Goal: Check status

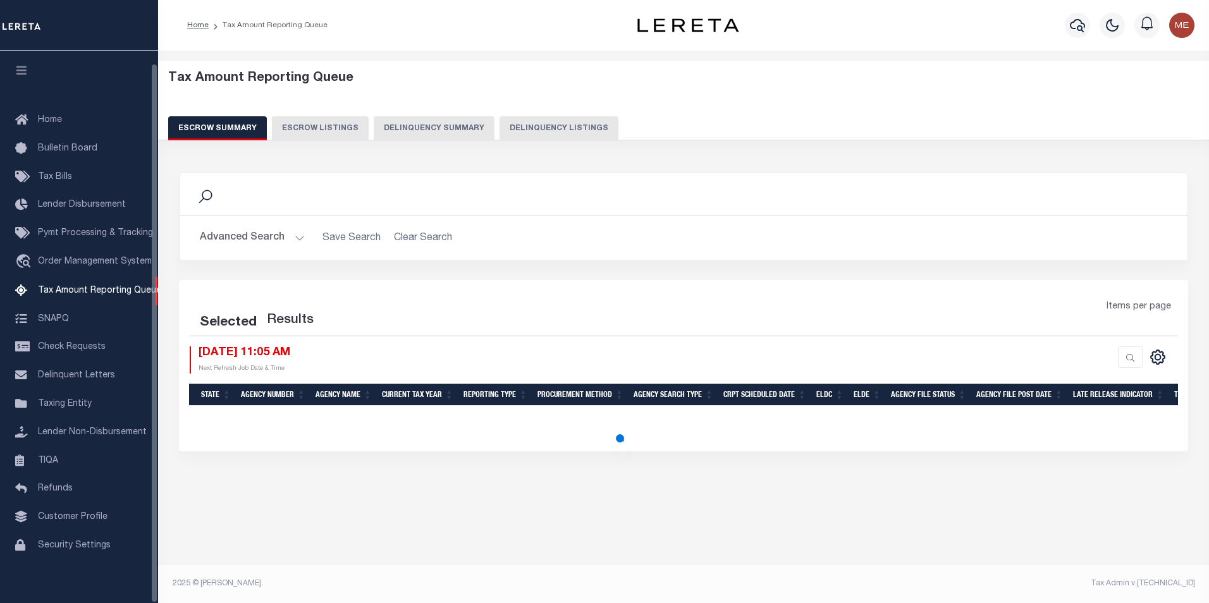
select select "100"
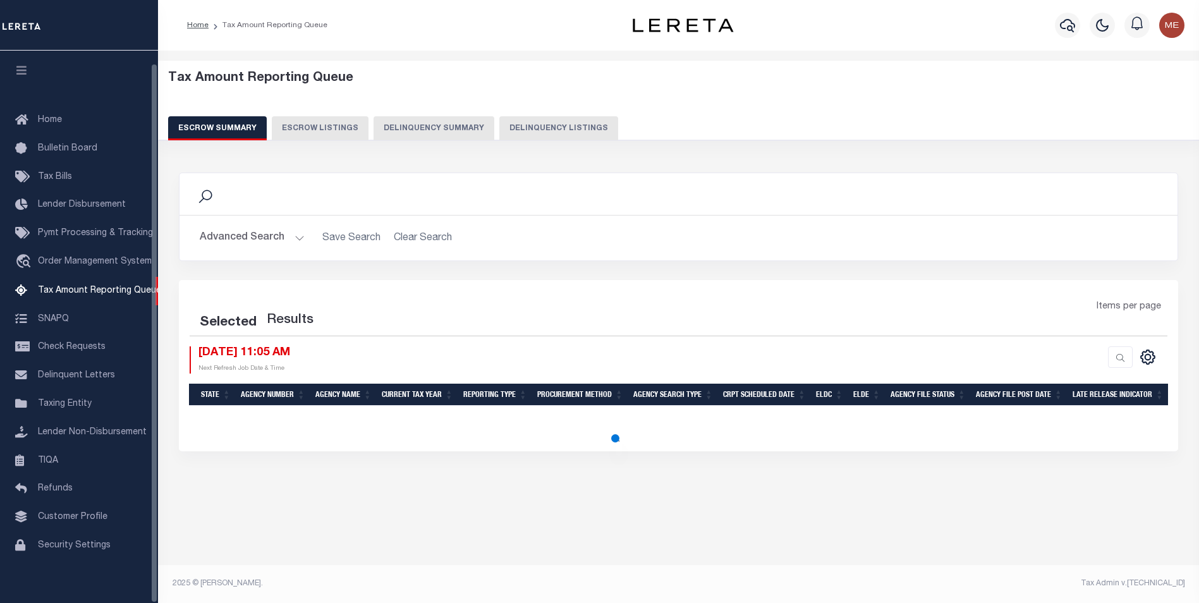
select select "100"
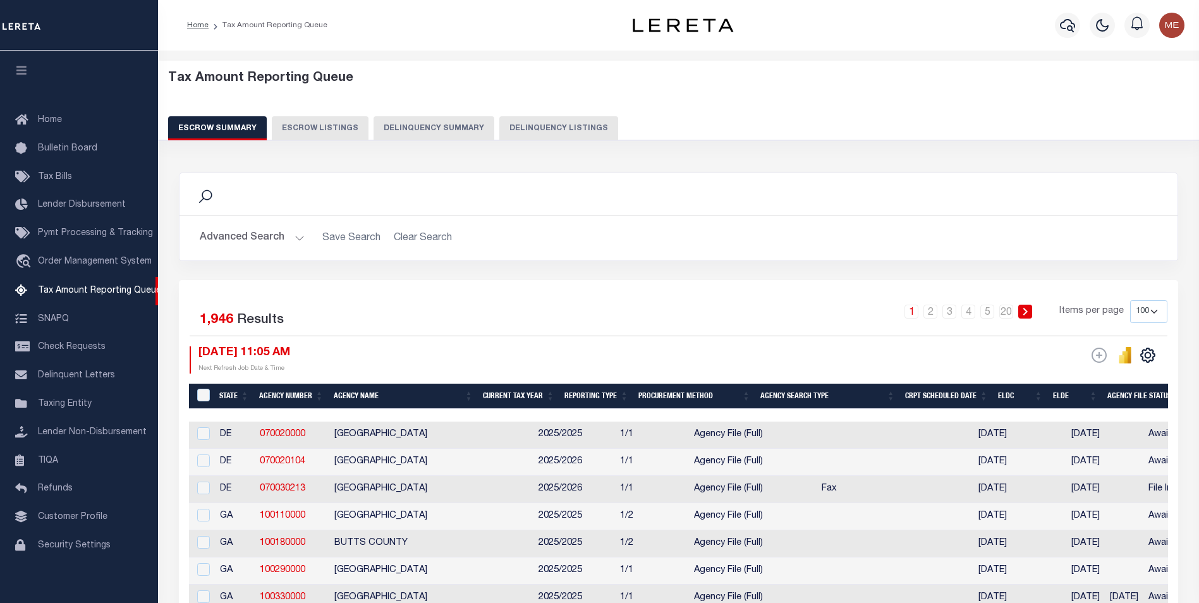
scroll to position [13, 0]
click at [402, 128] on button "Delinquency Summary" at bounding box center [434, 128] width 121 height 24
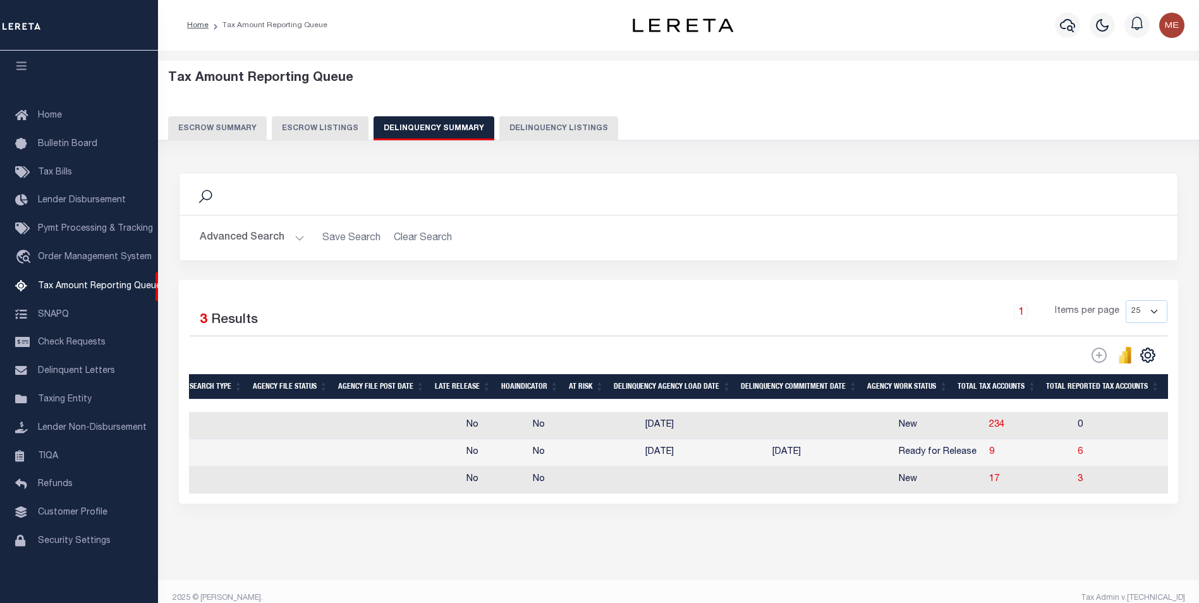
scroll to position [0, 316]
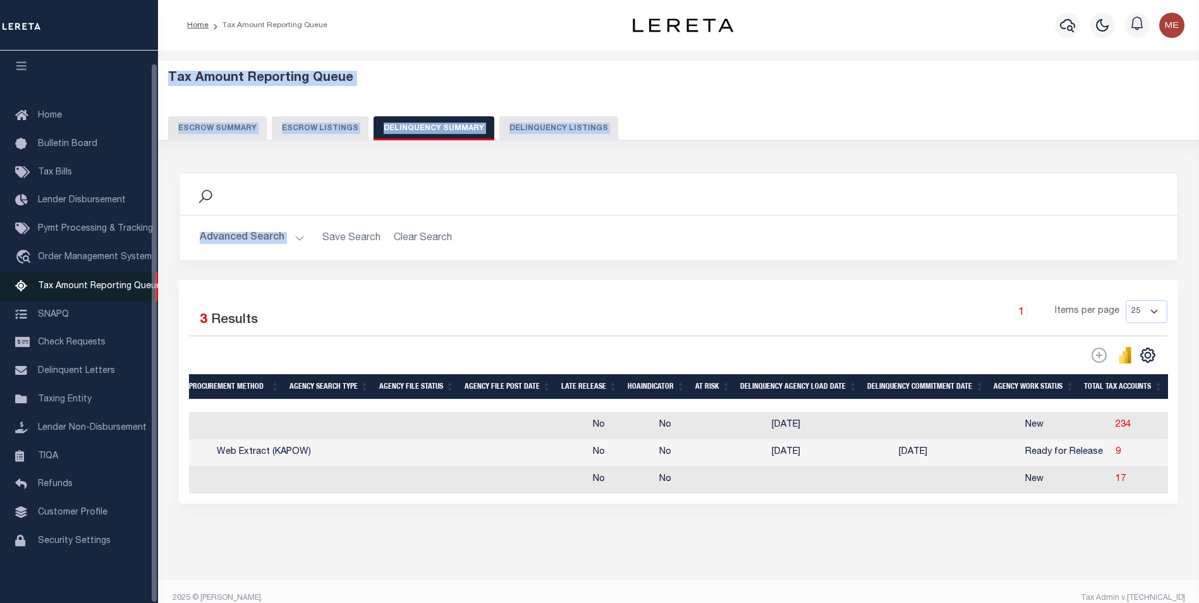
drag, startPoint x: 165, startPoint y: 285, endPoint x: 73, endPoint y: 277, distance: 92.0
click at [73, 277] on div "Home Tax Amount Reporting Queue" at bounding box center [599, 309] width 1199 height 618
click at [558, 127] on button "Delinquency Listings" at bounding box center [558, 128] width 119 height 24
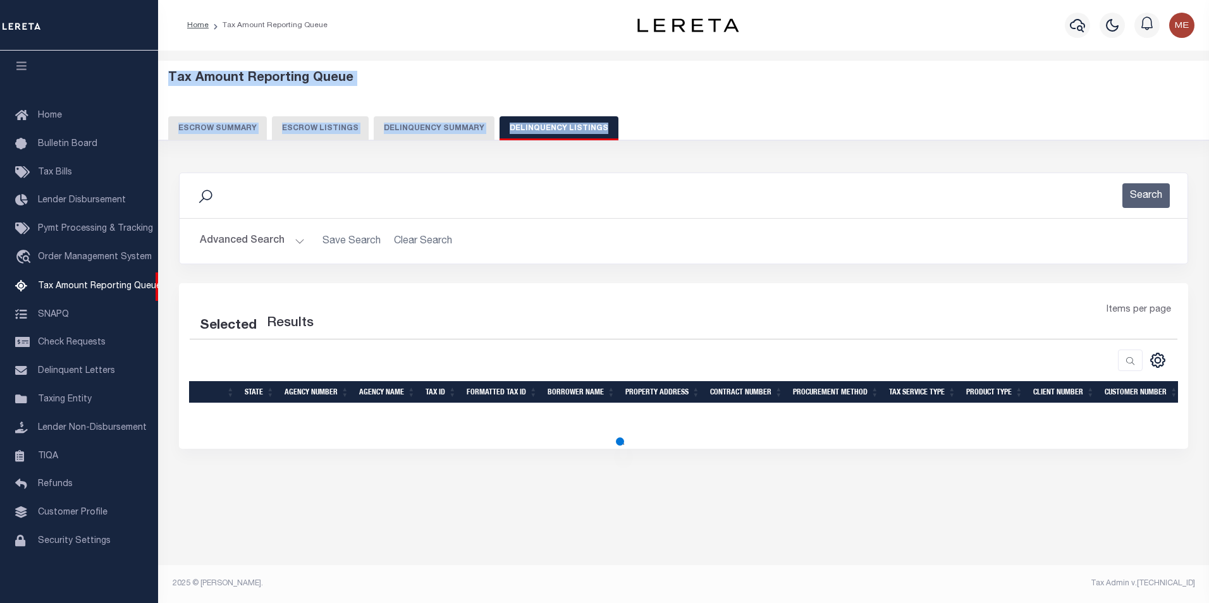
click at [438, 126] on button "Delinquency Summary" at bounding box center [434, 128] width 121 height 24
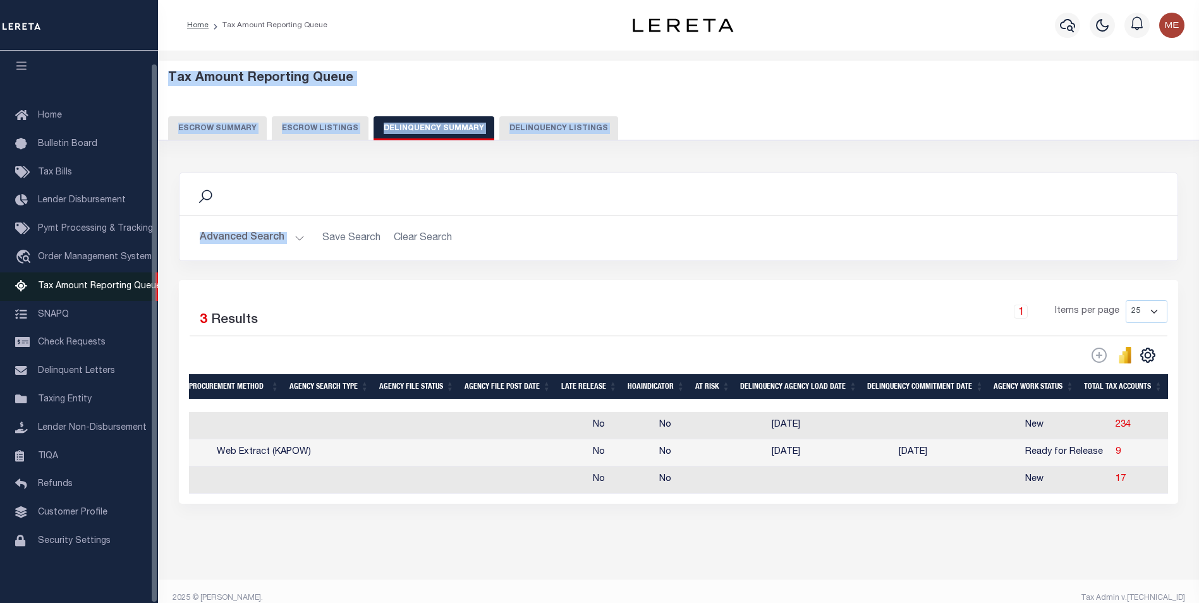
click at [157, 279] on div "Home Bulletin Board Tax Bills Lender Disbursement Pymt Processing & Tracking tr…" at bounding box center [79, 327] width 158 height 552
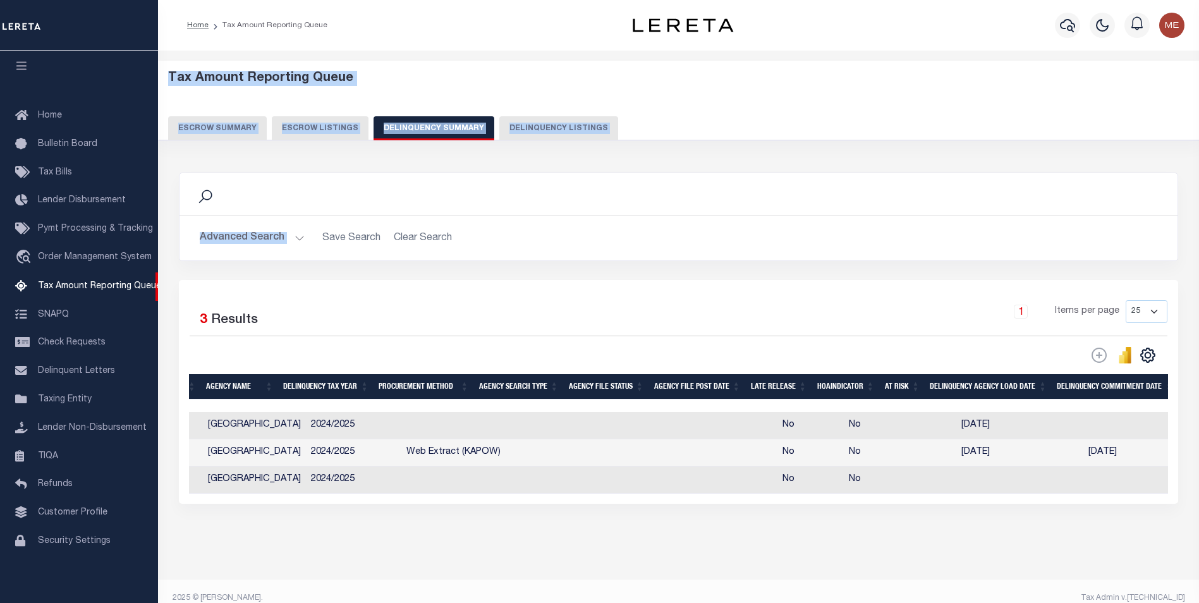
scroll to position [0, 442]
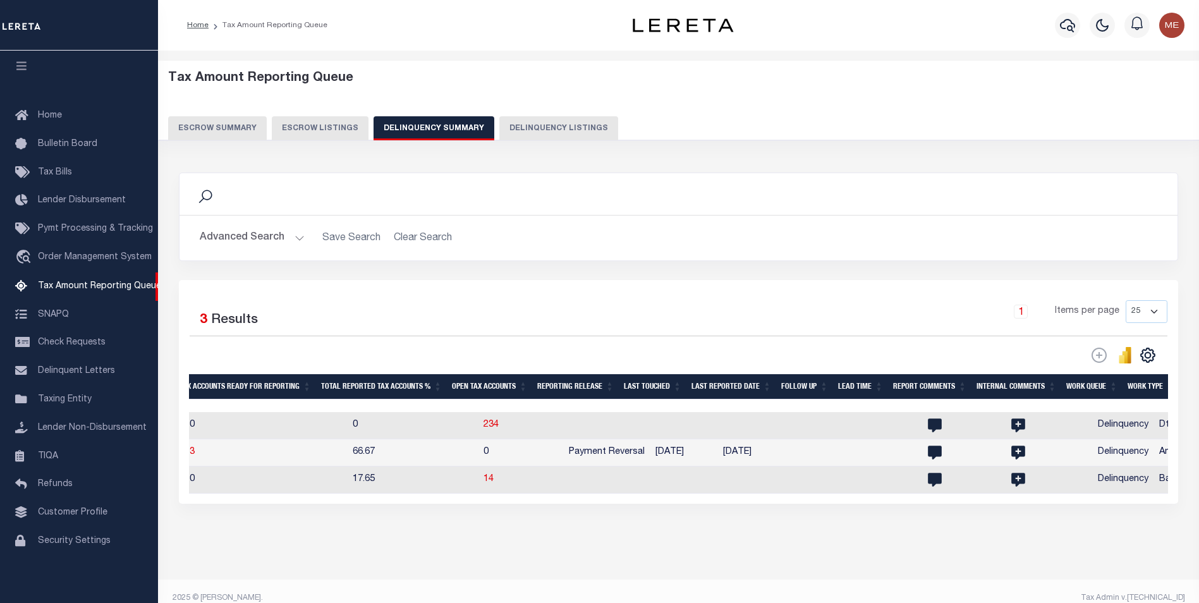
drag, startPoint x: 1160, startPoint y: 0, endPoint x: 431, endPoint y: 311, distance: 792.9
click at [431, 311] on div "1 Items per page 25 100 200 500 1000" at bounding box center [803, 317] width 748 height 35
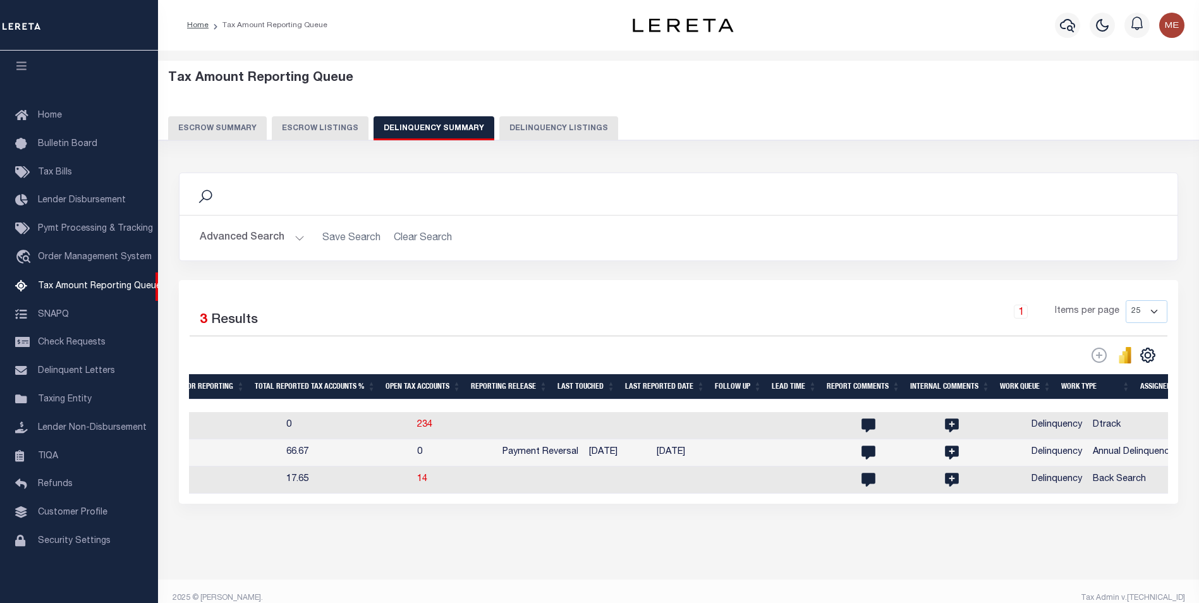
scroll to position [0, 1647]
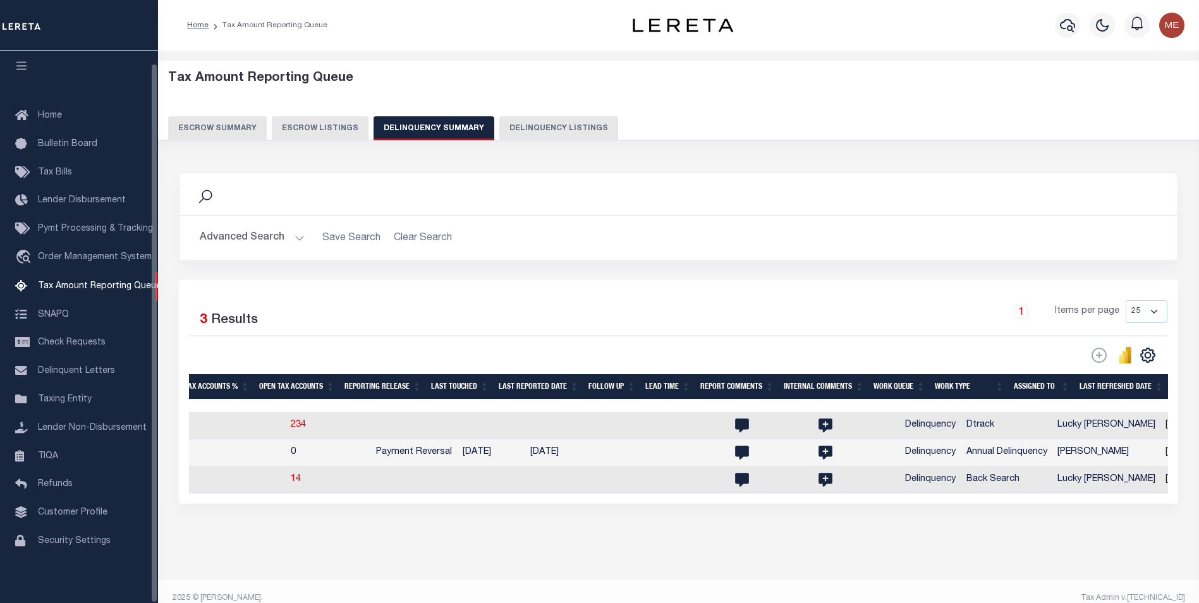
click at [157, 396] on div "Home Bulletin Board Tax Bills Lender Disbursement Pymt Processing & Tracking tr…" at bounding box center [79, 327] width 158 height 552
click at [281, 241] on button "Advanced Search" at bounding box center [252, 238] width 105 height 25
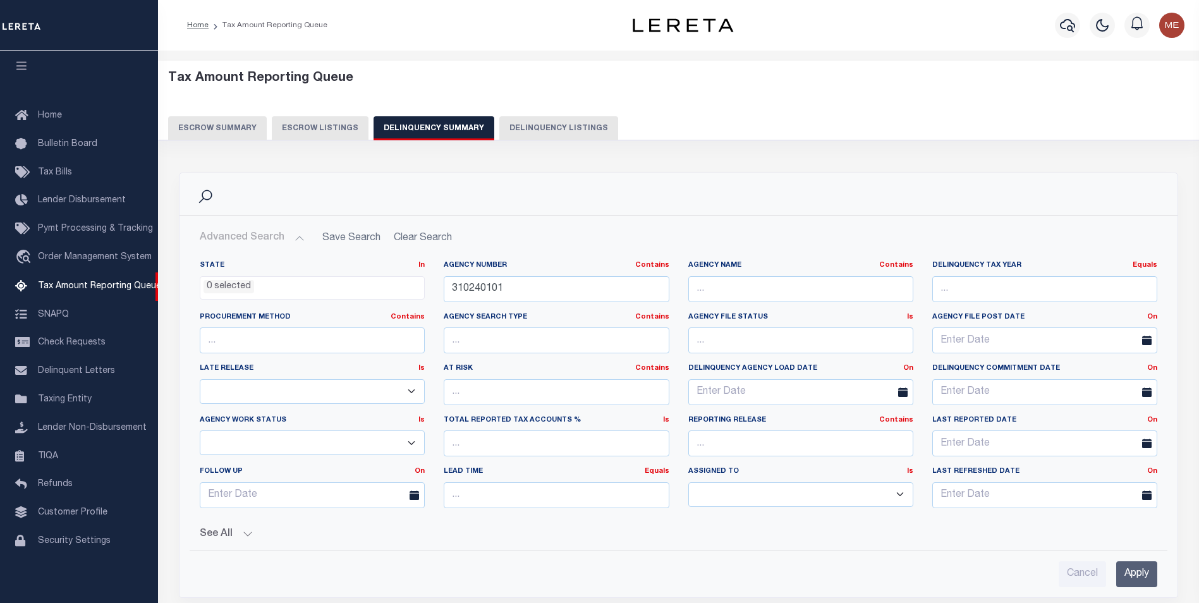
click at [289, 243] on button "Advanced Search" at bounding box center [252, 238] width 105 height 25
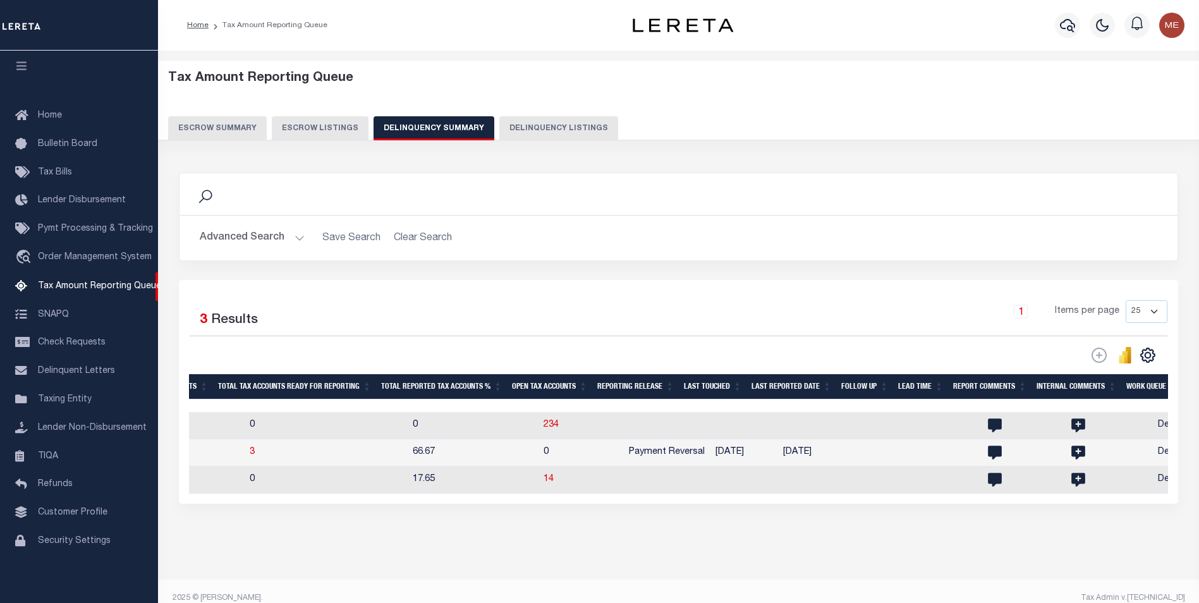
scroll to position [0, 1267]
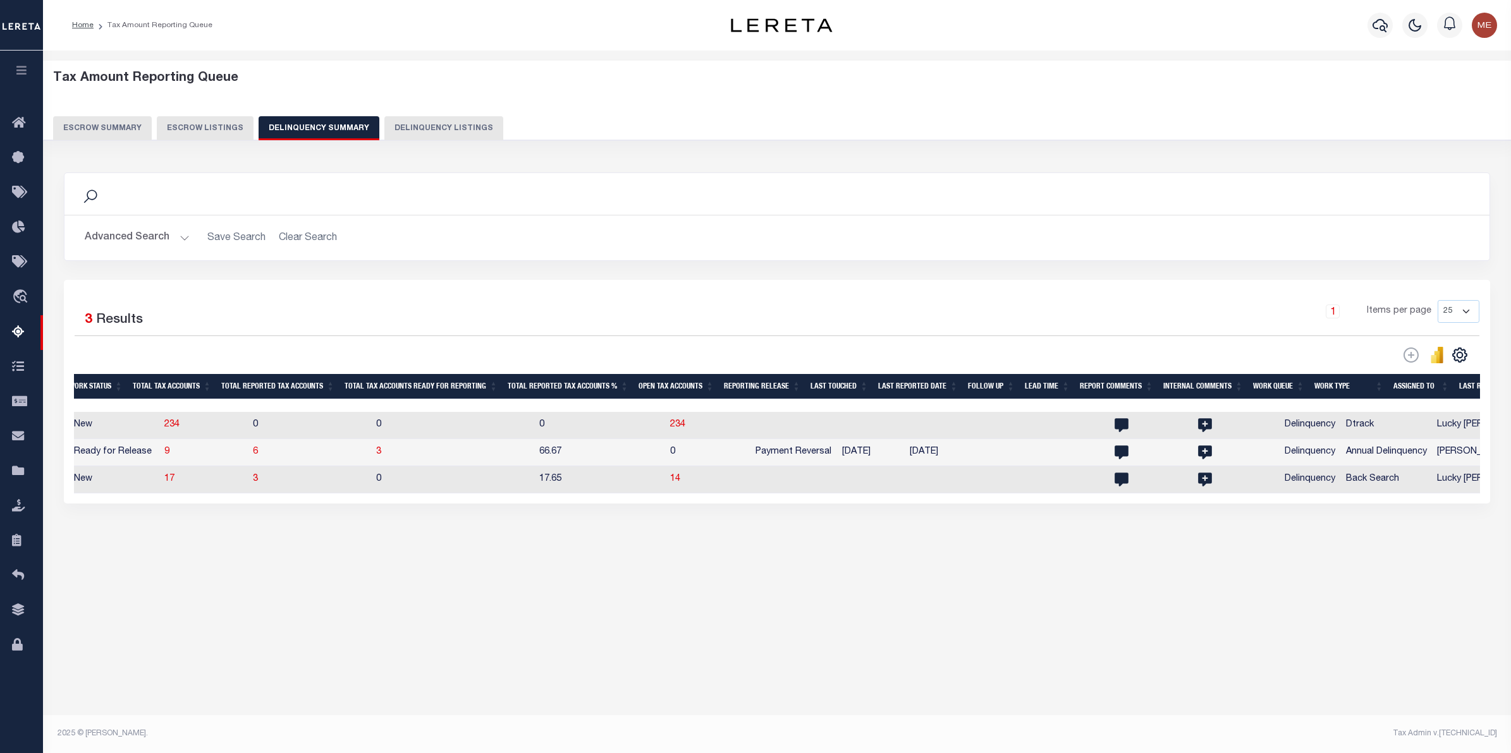
drag, startPoint x: 1167, startPoint y: 1, endPoint x: 734, endPoint y: 640, distance: 772.2
click at [735, 602] on div "Tax Amount Reporting Queue Escrow Summary Escrow Listings In" at bounding box center [777, 390] width 1468 height 678
click at [727, 539] on div "Data sync process is currently running, you may face some response delays. Sear…" at bounding box center [777, 351] width 1443 height 382
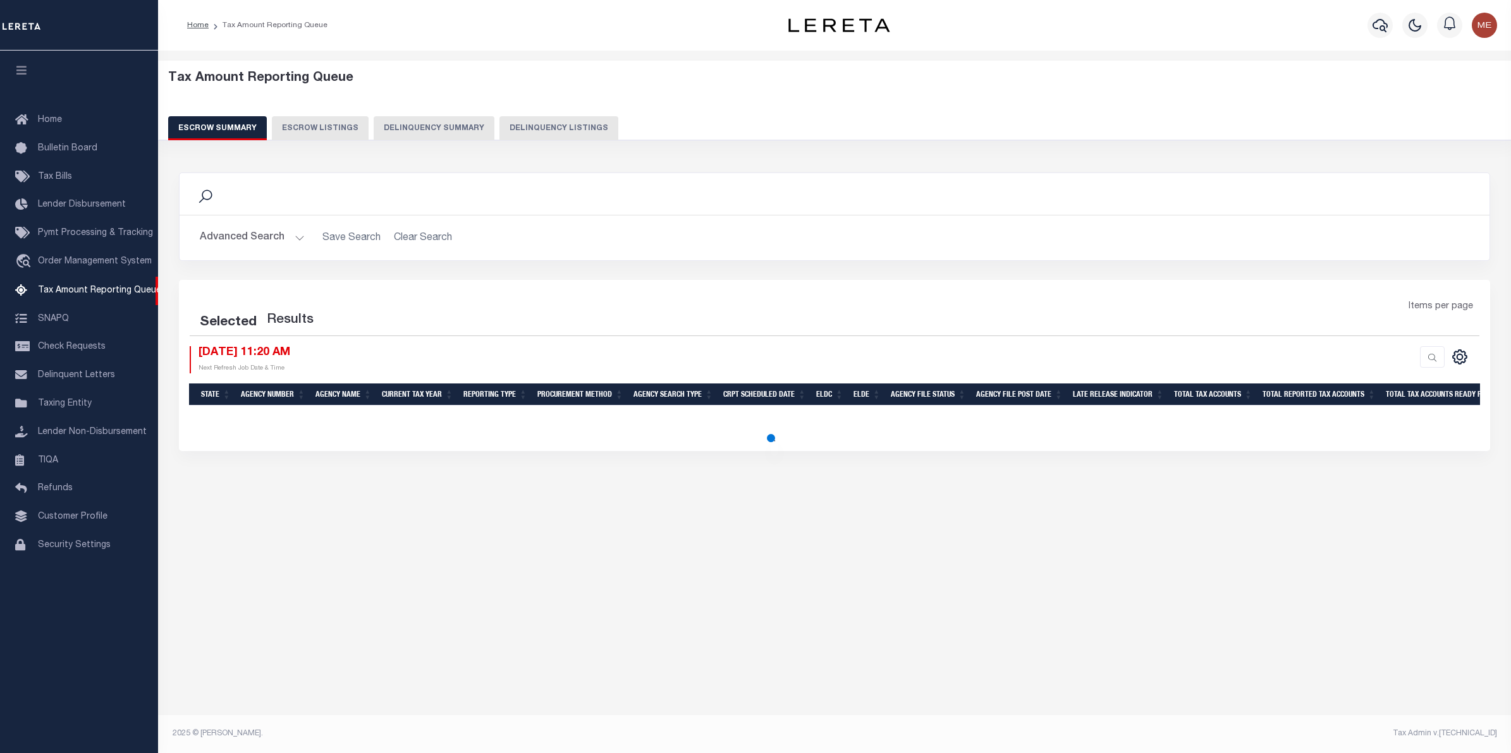
select select "100"
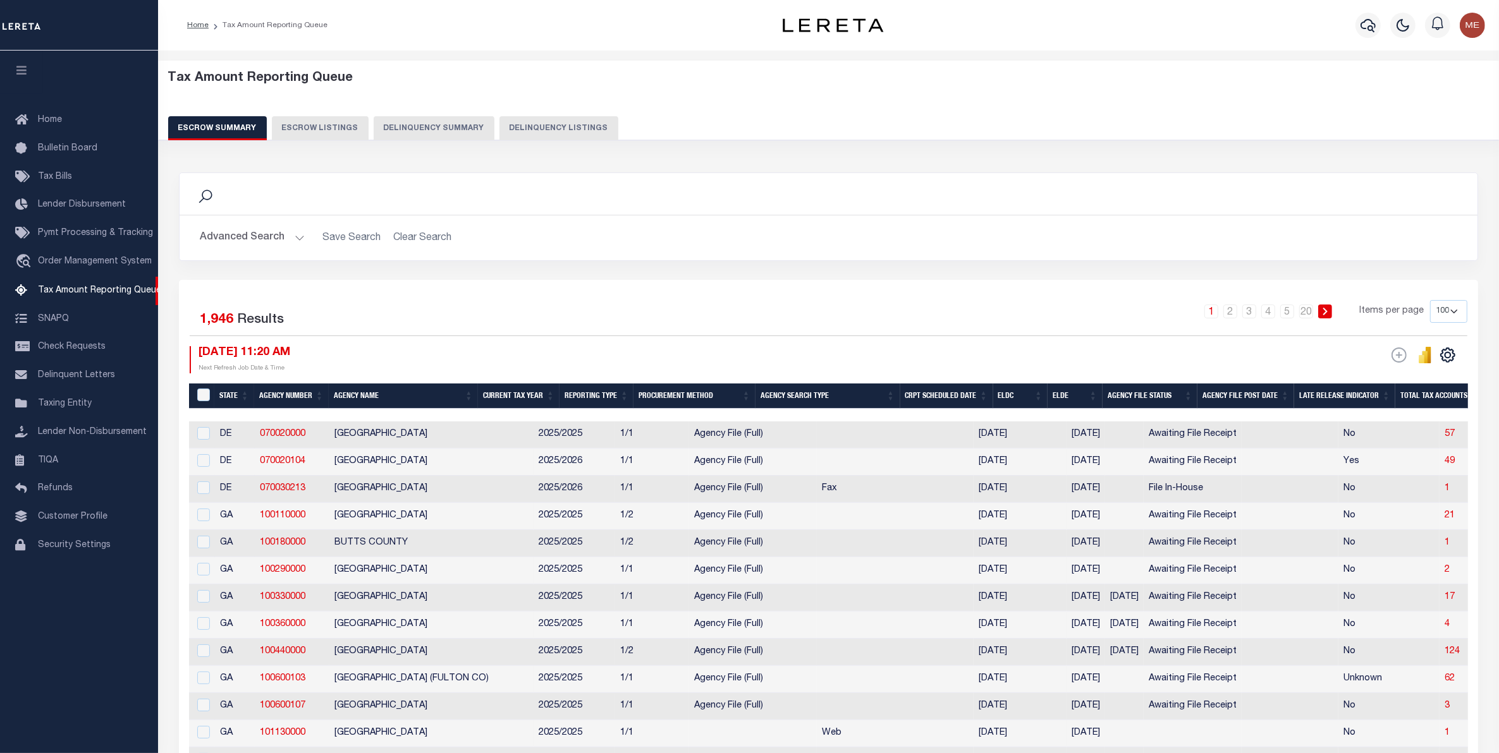
click at [444, 131] on button "Delinquency Summary" at bounding box center [434, 128] width 121 height 24
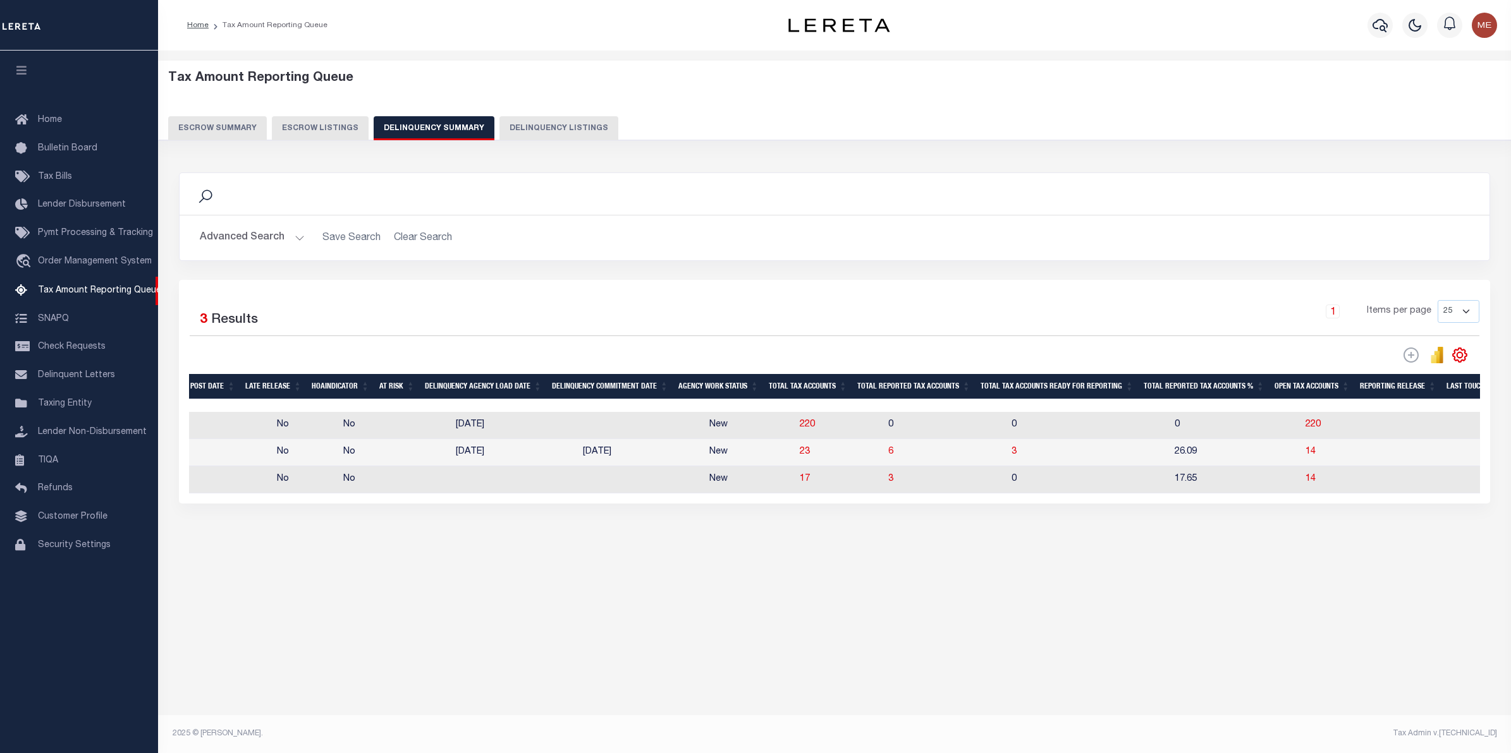
scroll to position [0, 869]
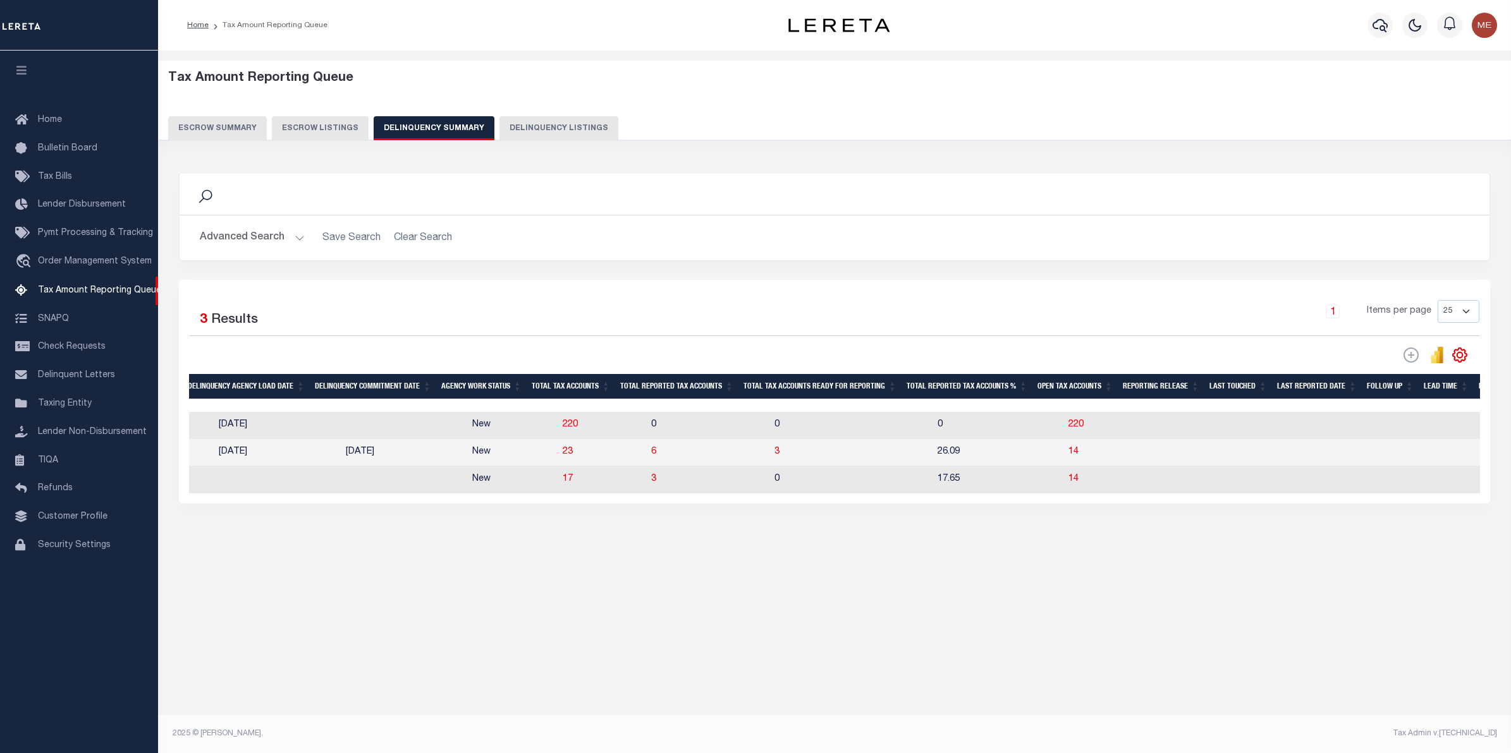
click at [374, 116] on button "Delinquency Summary" at bounding box center [434, 128] width 121 height 24
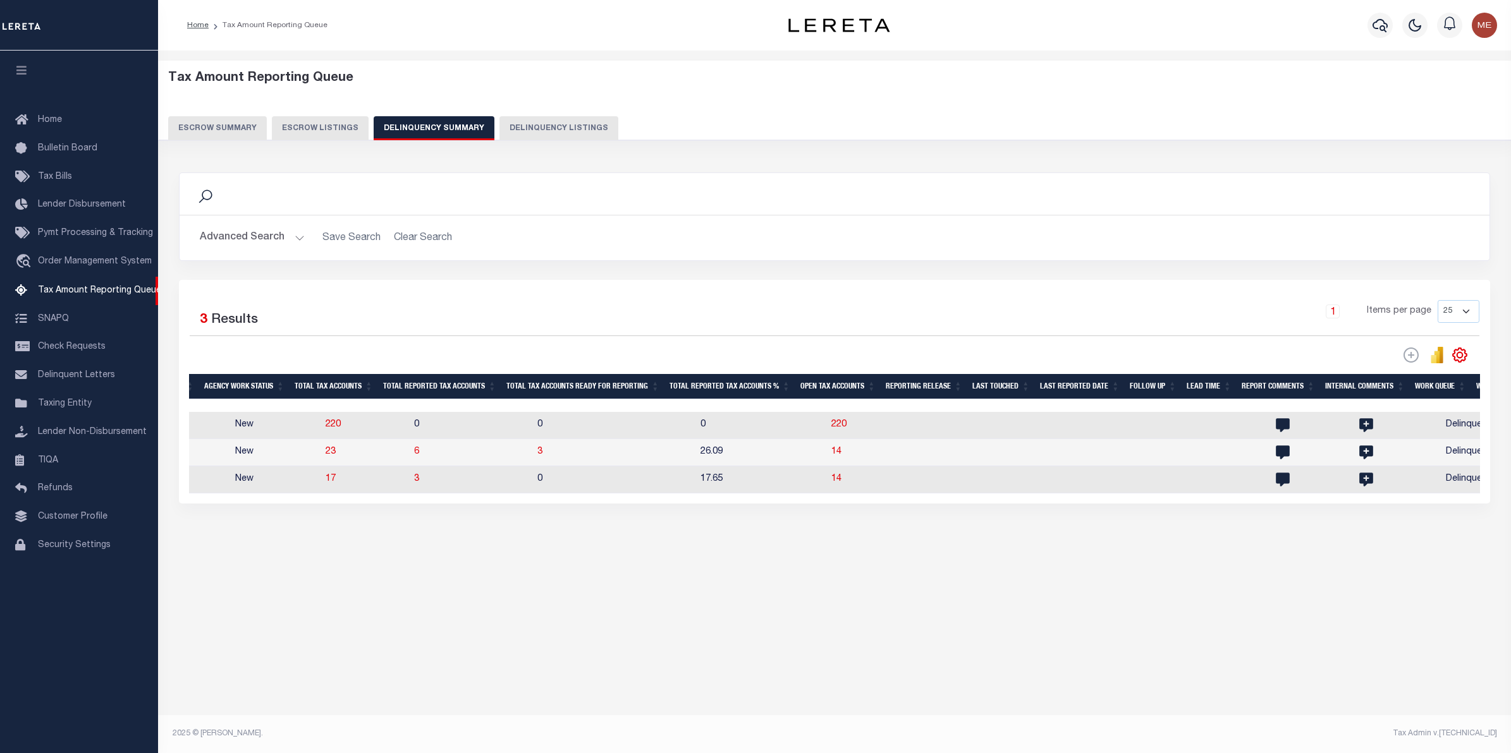
scroll to position [0, 0]
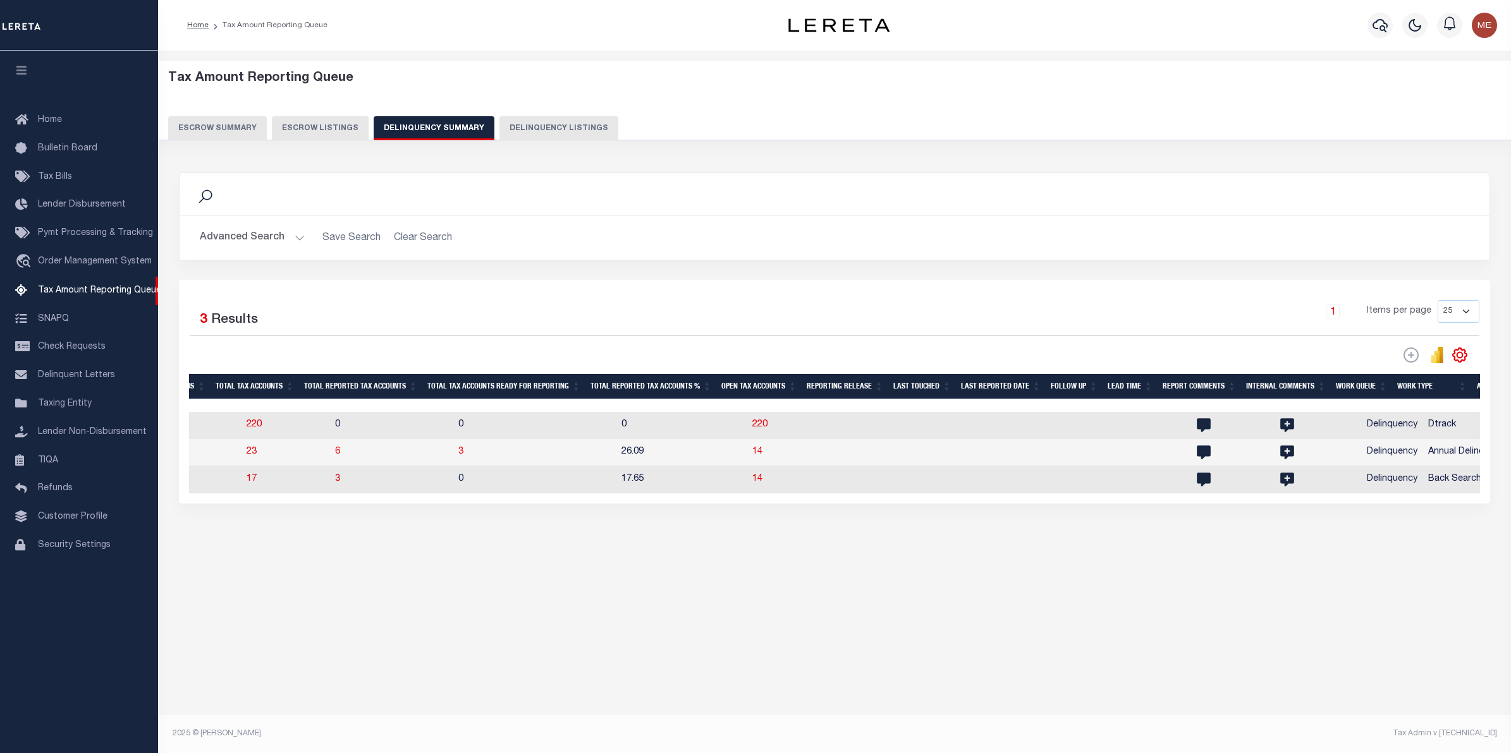
drag, startPoint x: 899, startPoint y: 582, endPoint x: 817, endPoint y: 671, distance: 120.8
drag, startPoint x: 214, startPoint y: 456, endPoint x: 233, endPoint y: 455, distance: 19.0
click at [241, 455] on td "23" at bounding box center [285, 452] width 88 height 27
checkbox input "true"
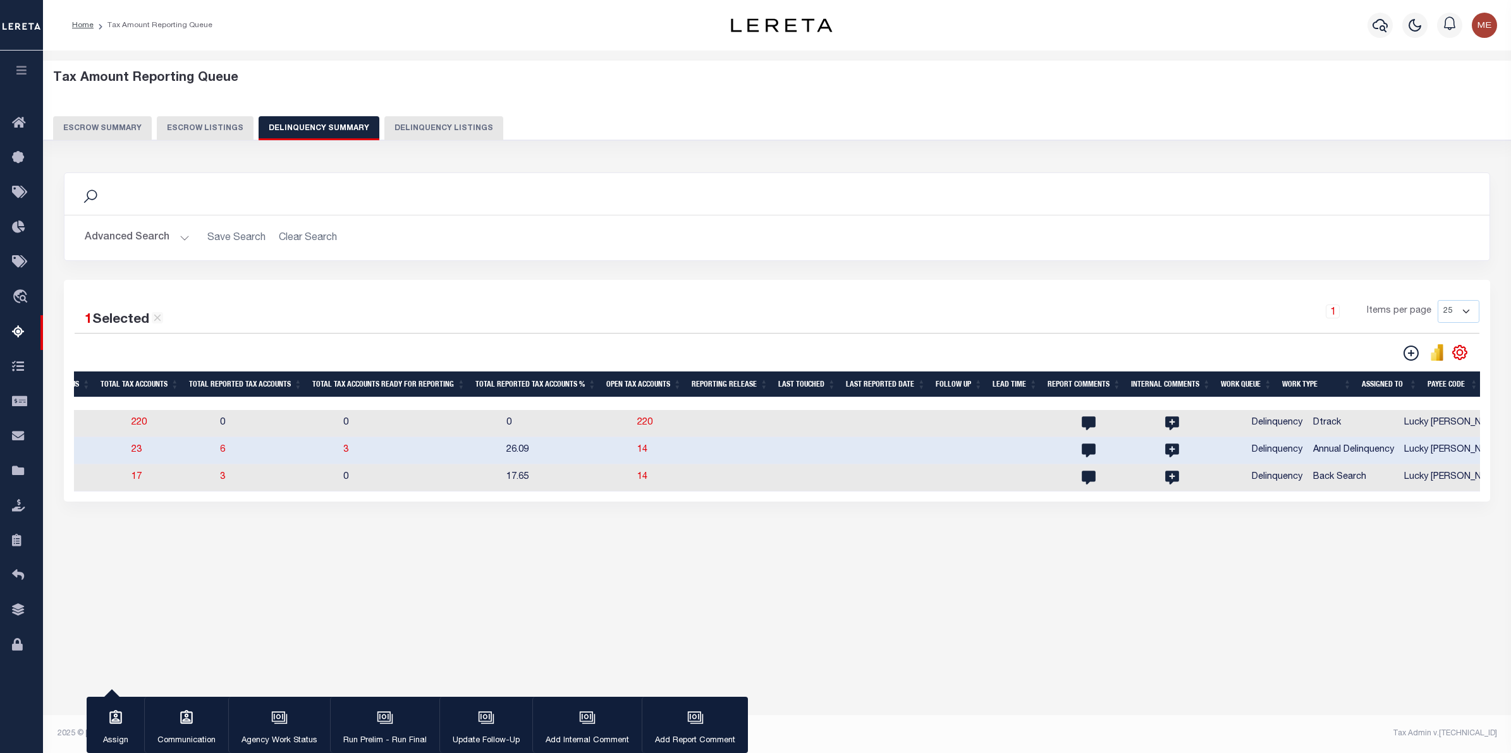
click at [1009, 712] on div "Tax Amount Reporting Queue Escrow Summary Escrow Listings In" at bounding box center [777, 390] width 1468 height 678
